Goal: Information Seeking & Learning: Learn about a topic

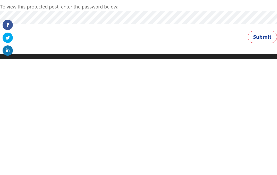
click at [260, 76] on button "Submit" at bounding box center [261, 82] width 29 height 12
click at [262, 76] on button "Submit" at bounding box center [261, 82] width 29 height 12
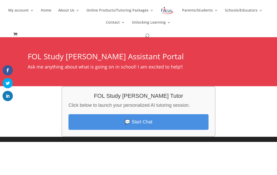
click at [142, 120] on link "💬 Start Chat" at bounding box center [138, 122] width 140 height 16
click at [148, 119] on link "💬 Start Chat" at bounding box center [138, 122] width 140 height 16
